Goal: Task Accomplishment & Management: Use online tool/utility

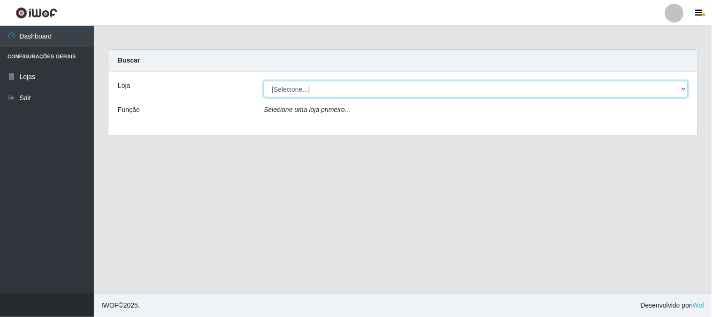
click at [309, 90] on select "[Selecione...] Rede Compras Supermercados - LOJA 1" at bounding box center [476, 89] width 425 height 16
select select "158"
click at [264, 81] on select "[Selecione...] Rede Compras Supermercados - LOJA 1" at bounding box center [476, 89] width 425 height 16
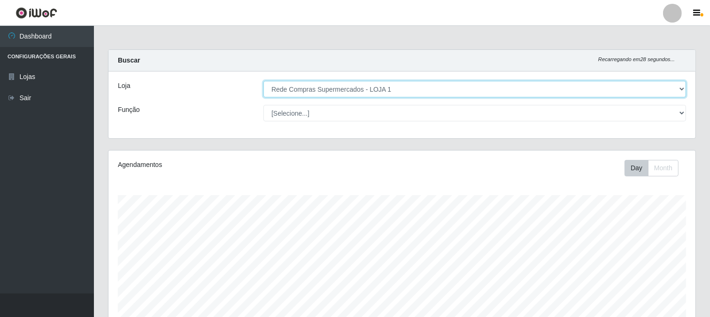
scroll to position [194, 587]
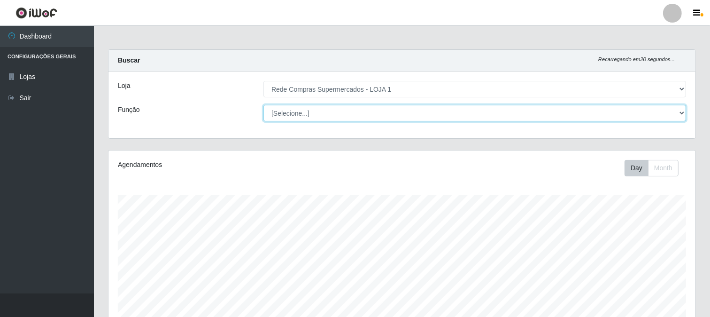
click at [306, 108] on select "[Selecione...] ASG ASG + ASG ++ Balconista Balconista + Balconista ++ Embalador…" at bounding box center [474, 113] width 423 height 16
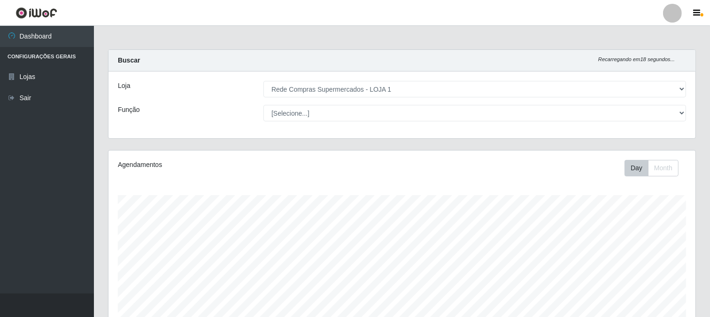
click at [233, 100] on div "Loja [Selecione...] Rede Compras Supermercados - LOJA 1 Função [Selecione...] A…" at bounding box center [401, 104] width 587 height 67
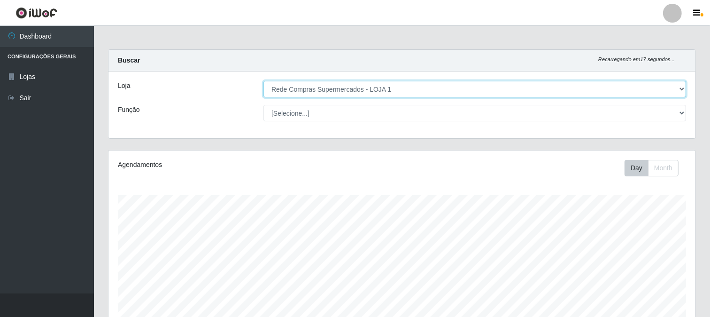
click at [288, 87] on select "[Selecione...] Rede Compras Supermercados - LOJA 1" at bounding box center [474, 89] width 423 height 16
click at [263, 81] on select "[Selecione...] Rede Compras Supermercados - LOJA 1" at bounding box center [474, 89] width 423 height 16
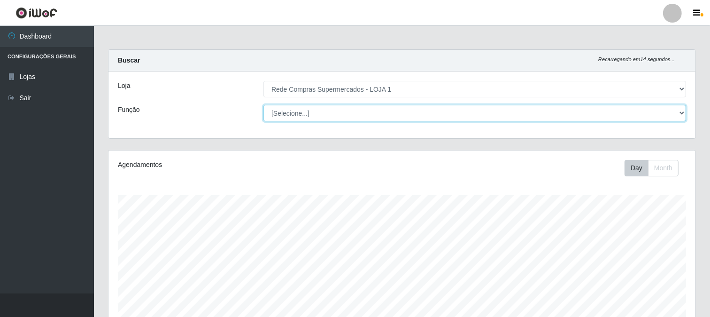
click at [295, 115] on select "[Selecione...] ASG ASG + ASG ++ Balconista Balconista + Balconista ++ Embalador…" at bounding box center [474, 113] width 423 height 16
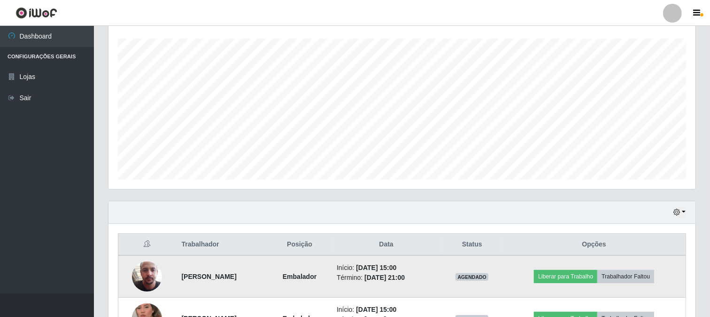
scroll to position [265, 0]
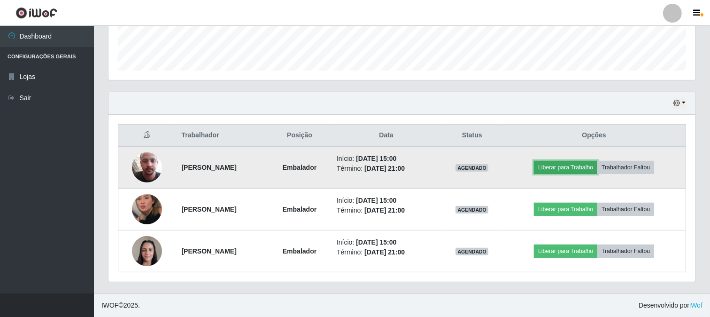
click at [551, 162] on button "Liberar para Trabalho" at bounding box center [565, 167] width 63 height 13
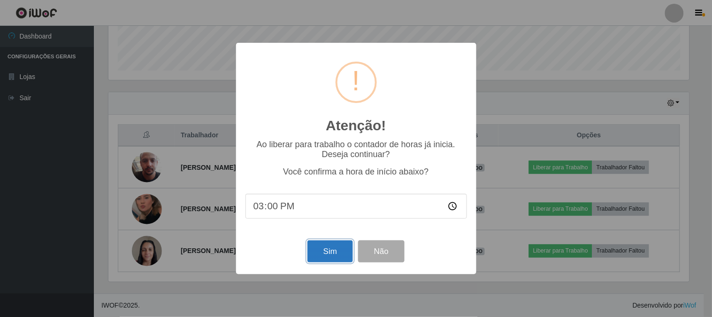
click at [346, 252] on button "Sim" at bounding box center [331, 251] width 46 height 22
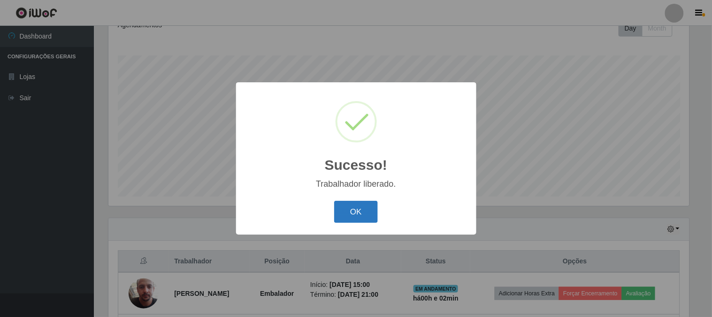
click at [353, 210] on button "OK" at bounding box center [356, 212] width 44 height 22
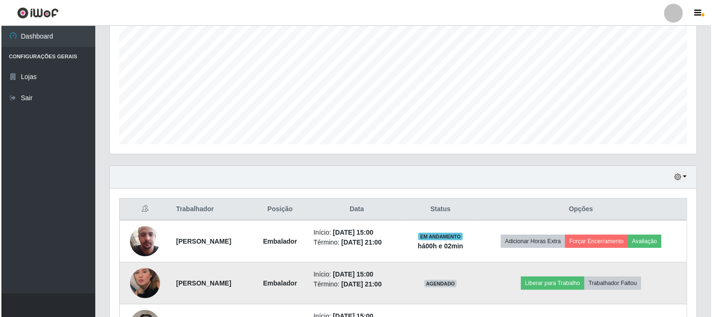
scroll to position [265, 0]
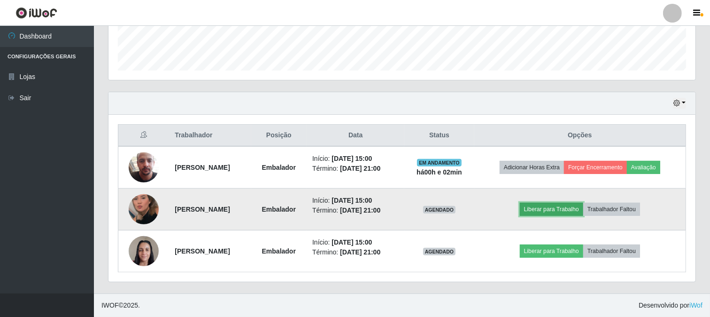
click at [565, 210] on button "Liberar para Trabalho" at bounding box center [551, 208] width 63 height 13
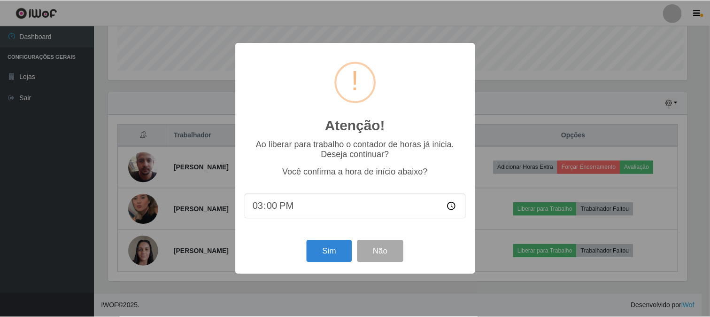
scroll to position [194, 581]
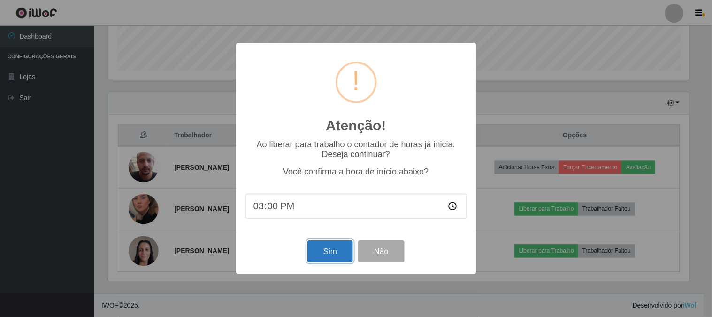
click at [329, 251] on button "Sim" at bounding box center [331, 251] width 46 height 22
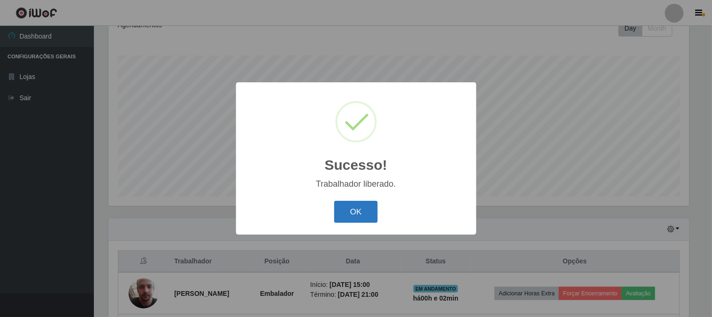
click at [371, 216] on button "OK" at bounding box center [356, 212] width 44 height 22
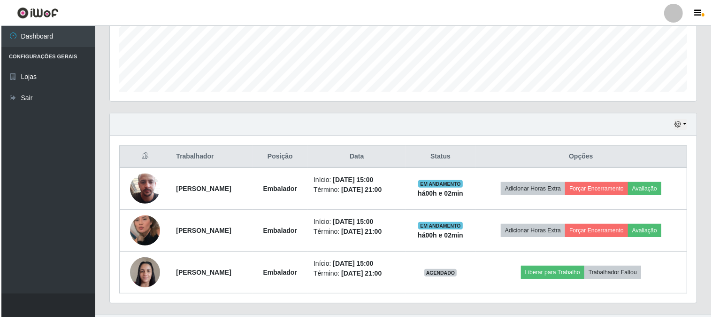
scroll to position [265, 0]
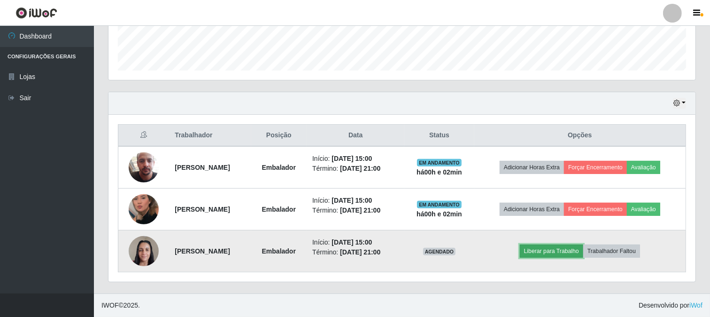
click at [555, 251] on button "Liberar para Trabalho" at bounding box center [551, 250] width 63 height 13
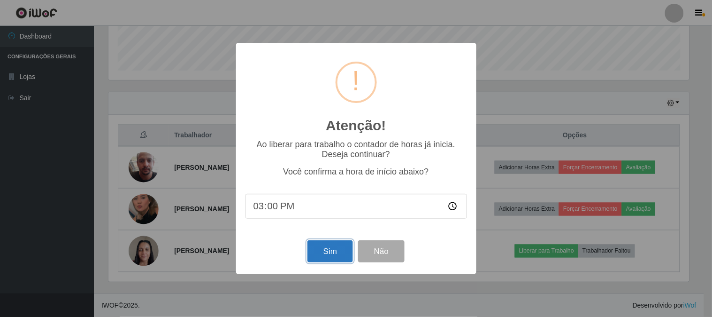
click at [326, 254] on button "Sim" at bounding box center [331, 251] width 46 height 22
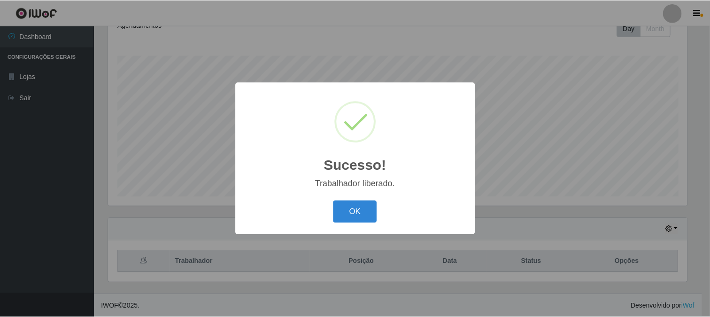
scroll to position [0, 0]
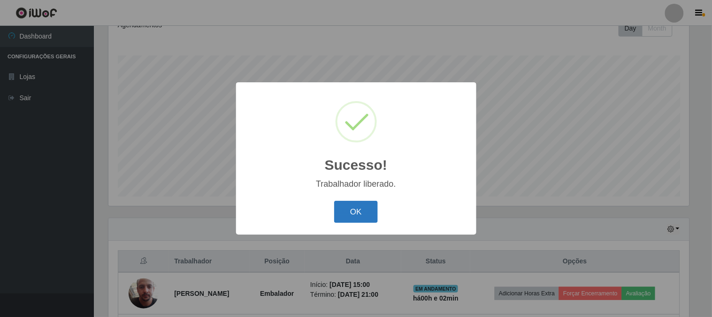
click at [368, 208] on button "OK" at bounding box center [356, 212] width 44 height 22
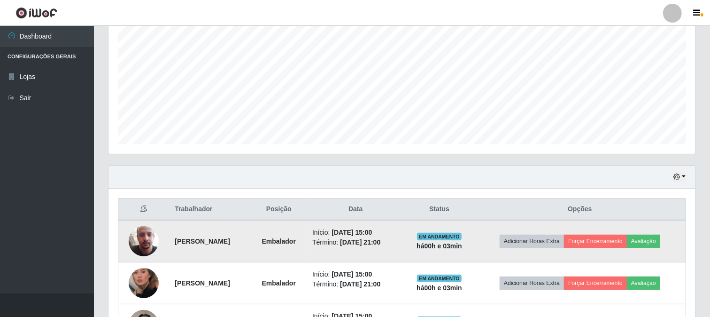
scroll to position [265, 0]
